Goal: Task Accomplishment & Management: Manage account settings

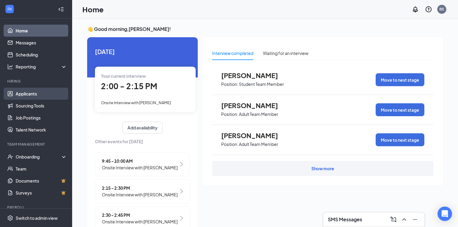
click at [35, 92] on link "Applicants" at bounding box center [41, 94] width 51 height 12
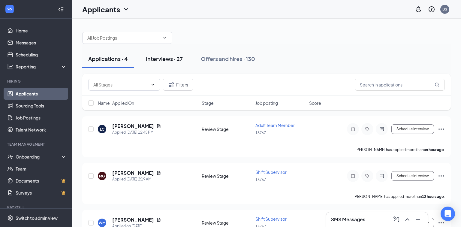
click at [165, 58] on div "Interviews · 27" at bounding box center [164, 59] width 37 height 8
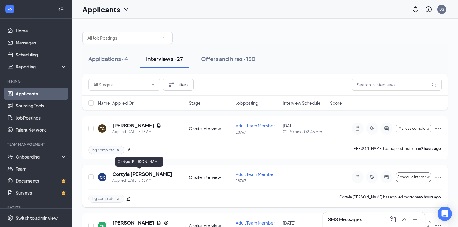
click at [141, 175] on h5 "Cortyia [PERSON_NAME]" at bounding box center [142, 174] width 60 height 7
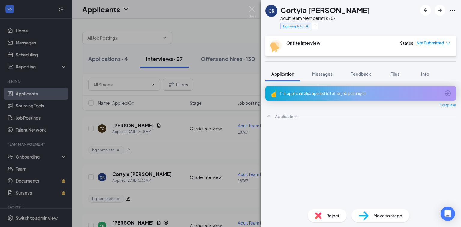
click at [297, 94] on div "This applicant also applied to 1 other job posting(s)" at bounding box center [360, 93] width 161 height 5
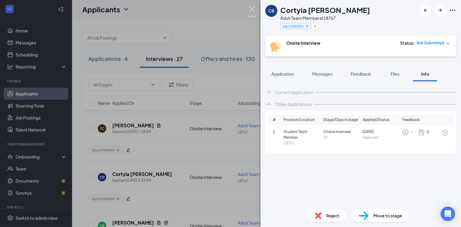
click at [253, 8] on img at bounding box center [253, 12] width 8 height 12
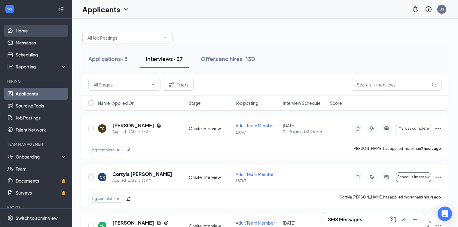
click at [35, 33] on link "Home" at bounding box center [41, 31] width 51 height 12
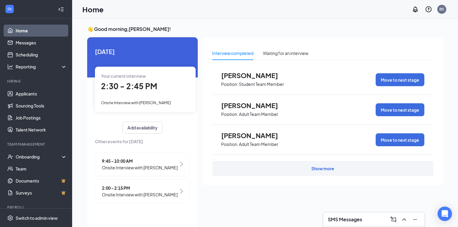
click at [142, 85] on span "2:30 - 2:45 PM" at bounding box center [129, 86] width 56 height 10
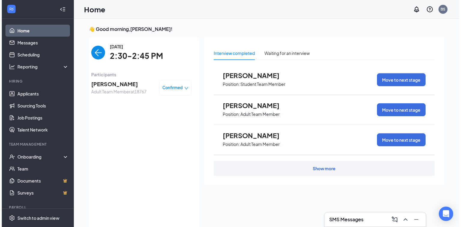
scroll to position [2, 0]
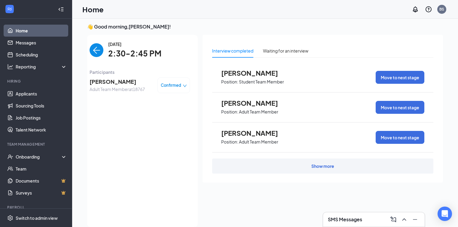
click at [125, 82] on span "[PERSON_NAME]" at bounding box center [116, 81] width 55 height 8
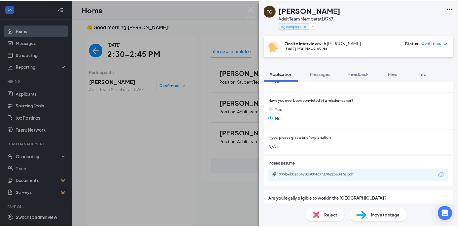
scroll to position [576, 0]
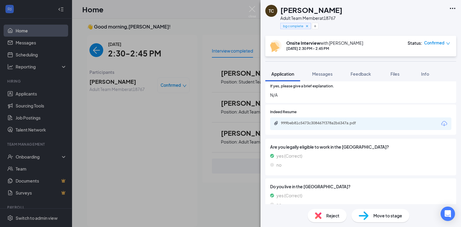
click at [319, 123] on div "999beb81c5473c308467f378a2b6347a.pdf" at bounding box center [323, 123] width 84 height 5
click at [253, 9] on img at bounding box center [253, 12] width 8 height 12
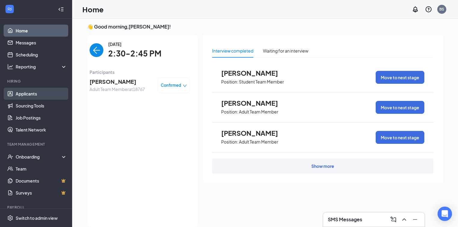
click at [31, 93] on link "Applicants" at bounding box center [41, 94] width 51 height 12
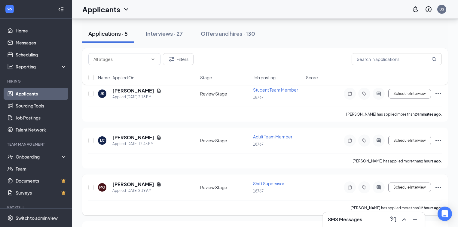
scroll to position [28, 0]
